Goal: Navigation & Orientation: Find specific page/section

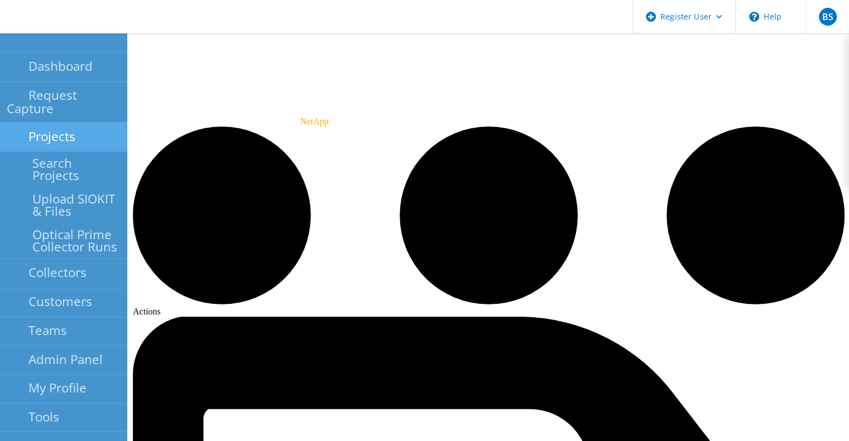
click at [22, 134] on link "Projects" at bounding box center [63, 137] width 127 height 29
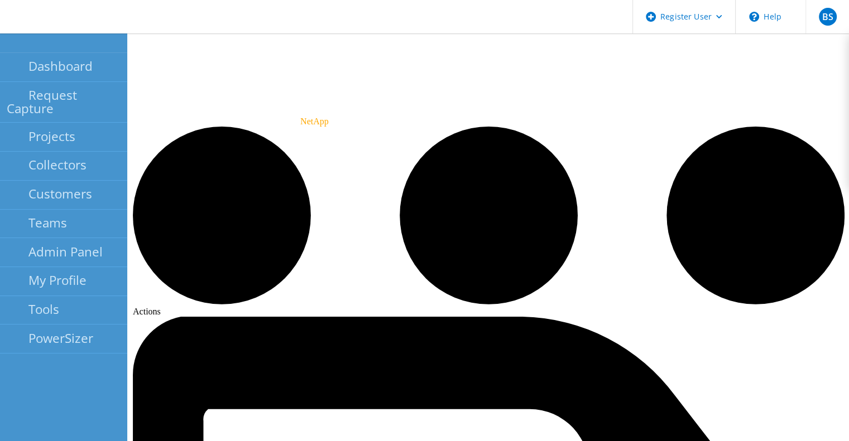
click at [28, 155] on link "Search Projects" at bounding box center [63, 170] width 127 height 36
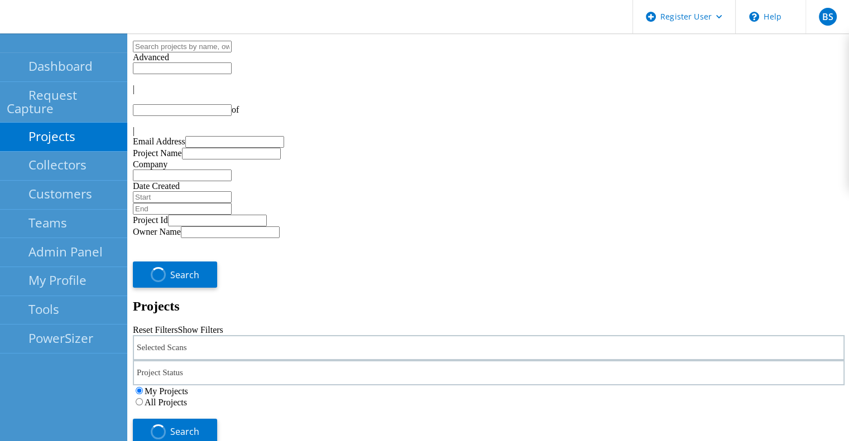
click at [280, 335] on div "Selected Scans" at bounding box center [488, 347] width 711 height 25
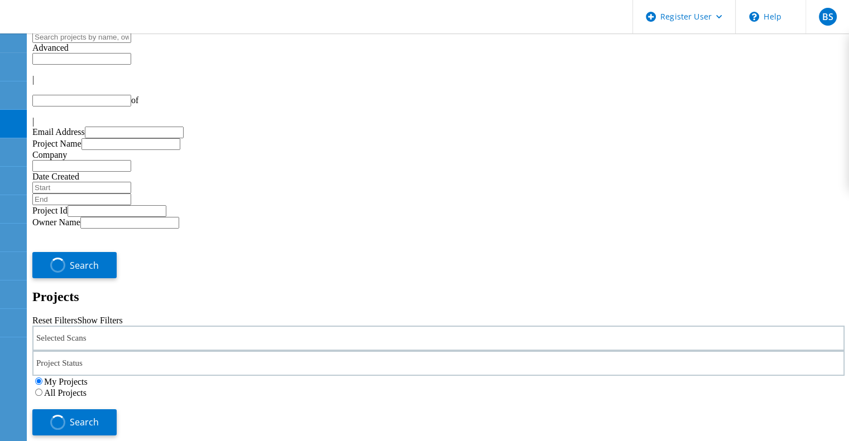
type input "1"
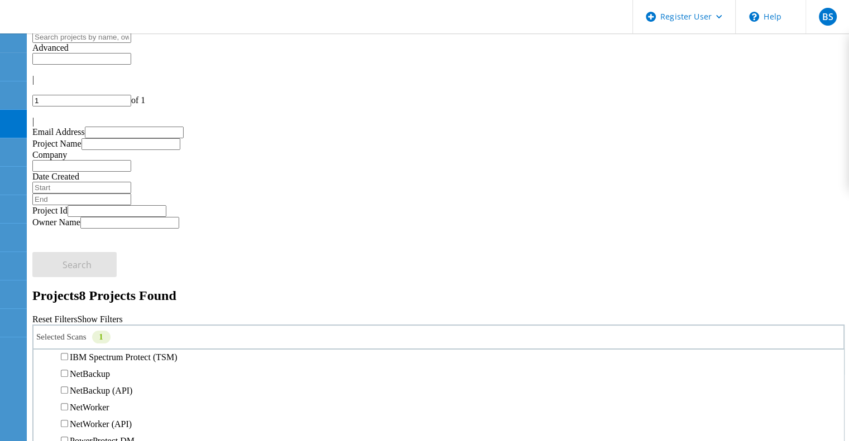
scroll to position [558, 0]
click at [86, 387] on label "All Projects" at bounding box center [65, 391] width 42 height 9
click at [42, 388] on input "All Projects" at bounding box center [38, 391] width 7 height 7
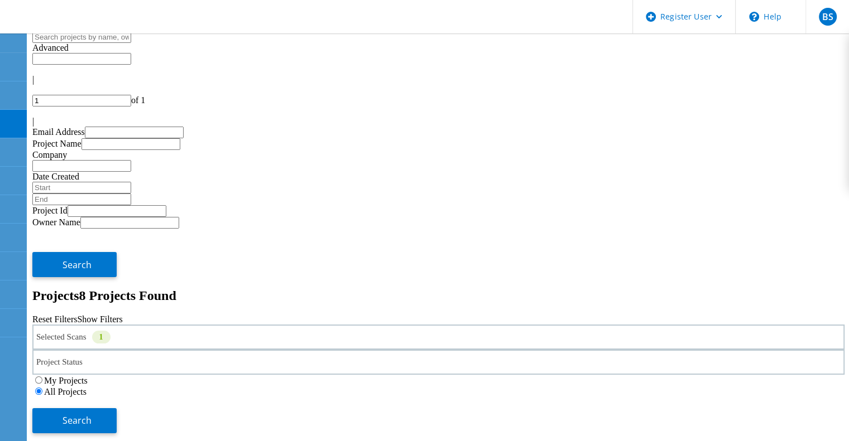
click at [88, 376] on label "My Projects" at bounding box center [66, 380] width 44 height 9
click at [42, 377] on input "My Projects" at bounding box center [38, 380] width 7 height 7
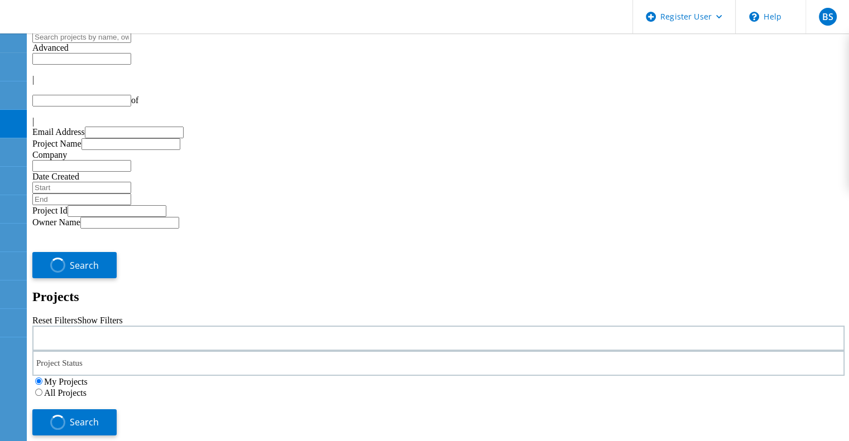
type input "1"
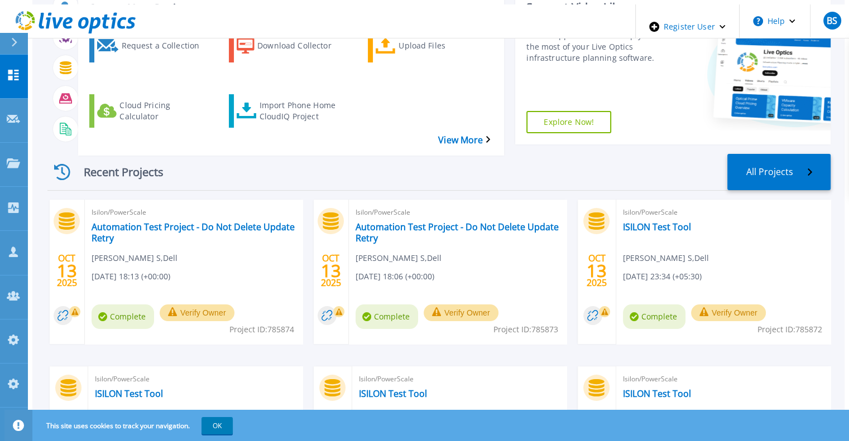
scroll to position [223, 0]
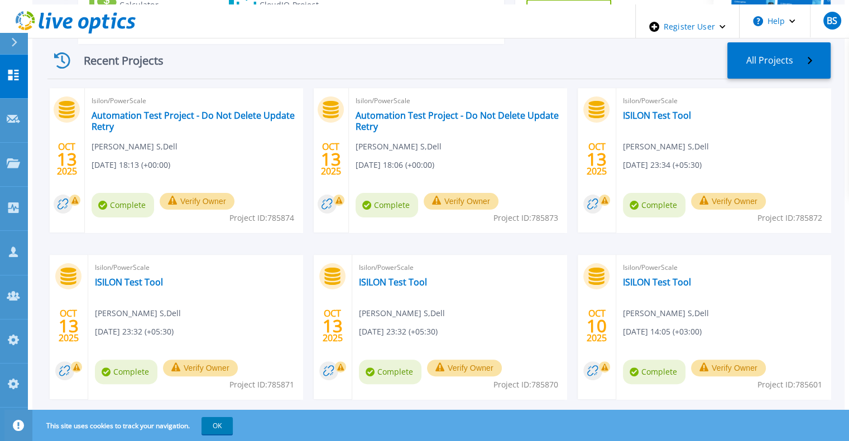
click at [366, 95] on span "Isilon/PowerScale" at bounding box center [457, 101] width 204 height 12
click at [366, 110] on link "Automation Test Project - Do Not Delete Update Retry" at bounding box center [457, 121] width 204 height 22
